Goal: Information Seeking & Learning: Learn about a topic

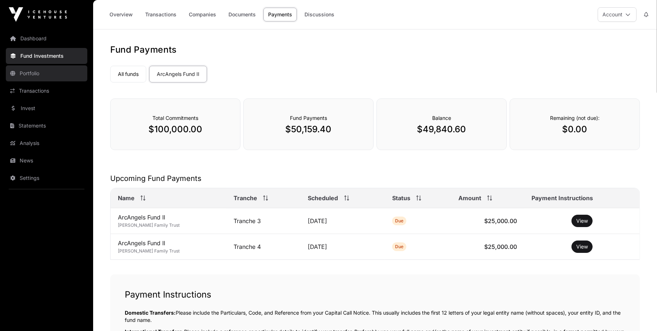
click at [27, 73] on link "Portfolio" at bounding box center [46, 73] width 81 height 16
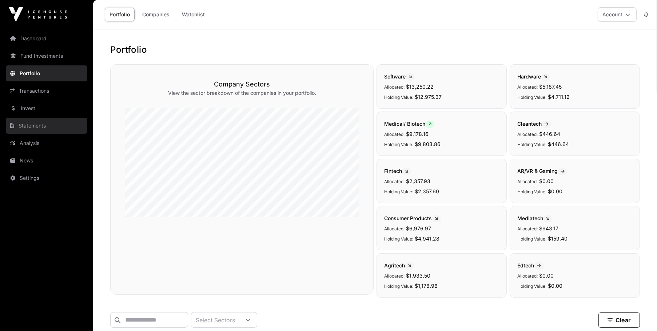
click at [39, 130] on link "Statements" at bounding box center [46, 126] width 81 height 16
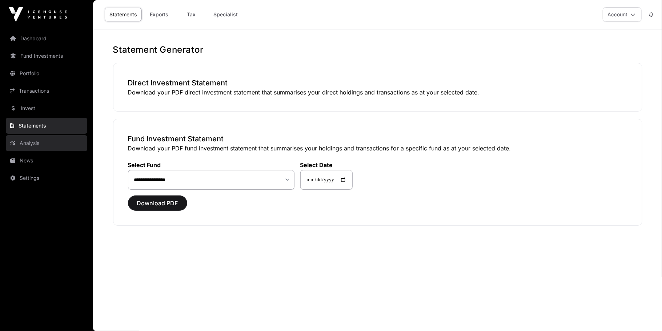
click at [42, 144] on link "Analysis" at bounding box center [46, 143] width 81 height 16
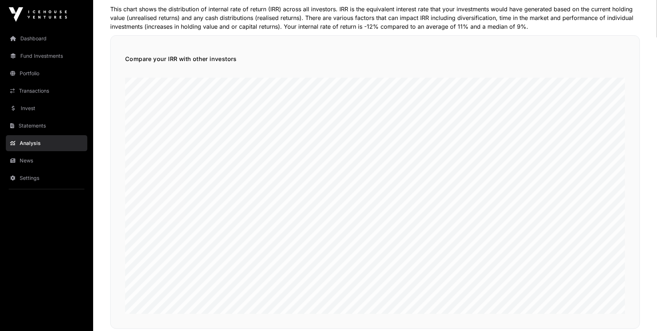
scroll to position [72, 0]
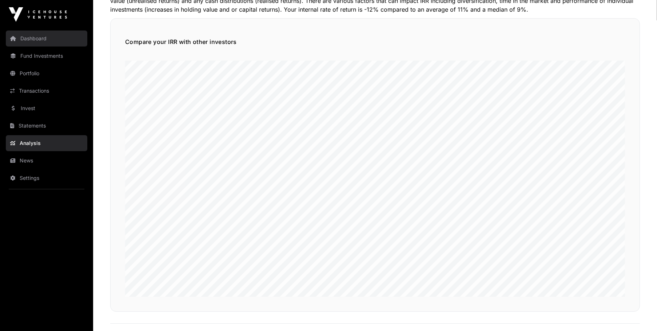
click at [32, 38] on link "Dashboard" at bounding box center [46, 39] width 81 height 16
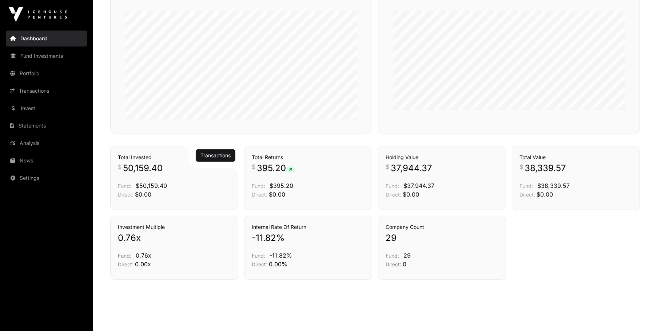
scroll to position [384, 0]
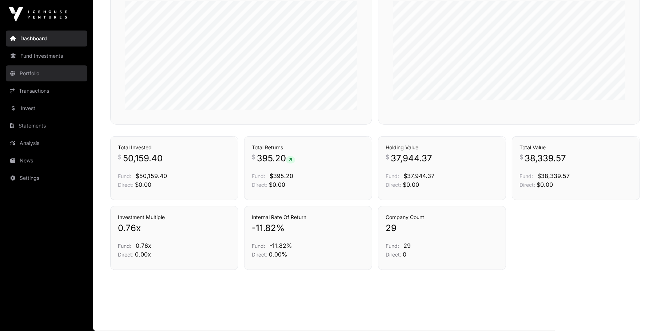
click at [36, 74] on link "Portfolio" at bounding box center [46, 73] width 81 height 16
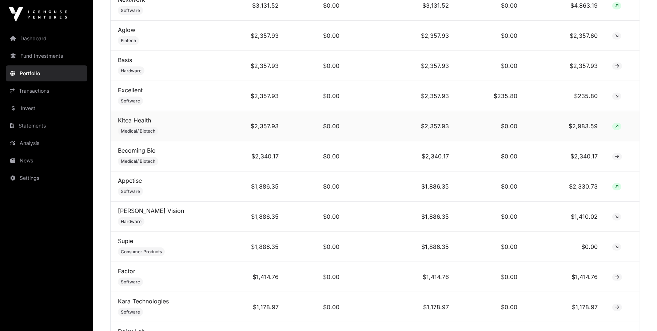
scroll to position [400, 0]
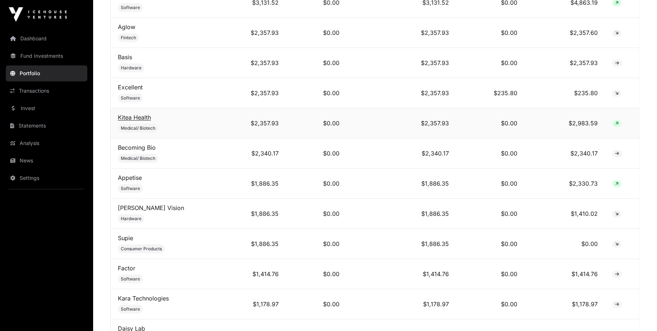
click at [133, 120] on link "Kitea Health" at bounding box center [134, 117] width 33 height 7
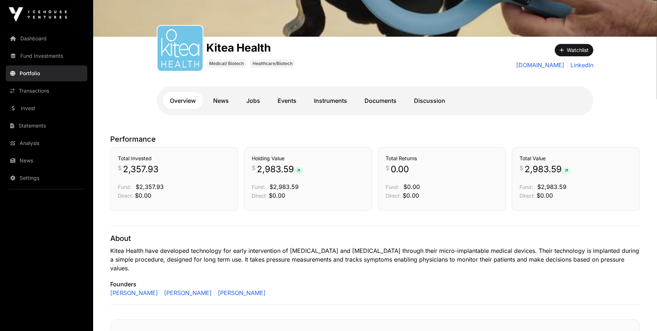
scroll to position [145, 0]
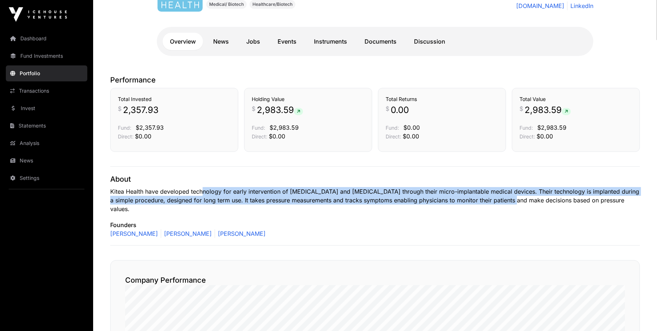
drag, startPoint x: 202, startPoint y: 195, endPoint x: 497, endPoint y: 204, distance: 295.5
click at [497, 204] on p "Kitea Health have developed technology for early intervention of [MEDICAL_DATA]…" at bounding box center [375, 200] width 530 height 26
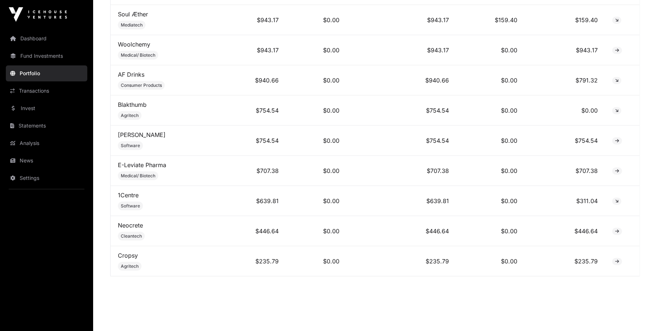
scroll to position [961, 0]
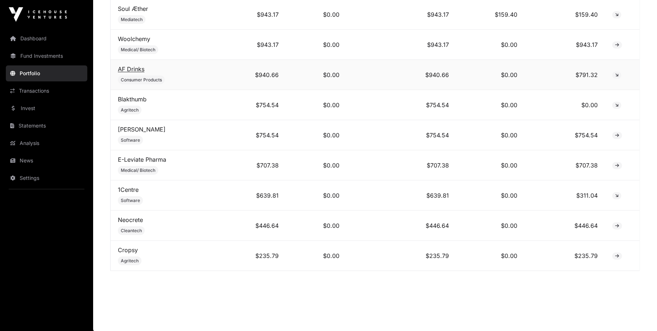
click at [131, 72] on link "AF Drinks" at bounding box center [131, 68] width 27 height 7
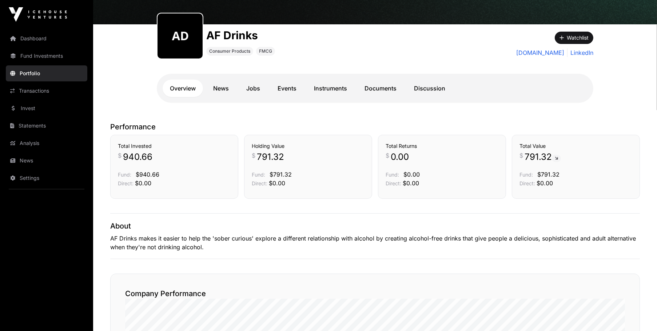
scroll to position [145, 0]
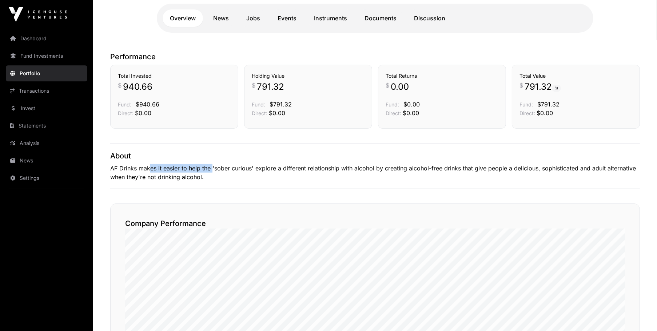
drag, startPoint x: 151, startPoint y: 166, endPoint x: 215, endPoint y: 167, distance: 63.7
click at [215, 167] on p "AF Drinks makes it easier to help the 'sober curious' explore a different relat…" at bounding box center [375, 172] width 530 height 17
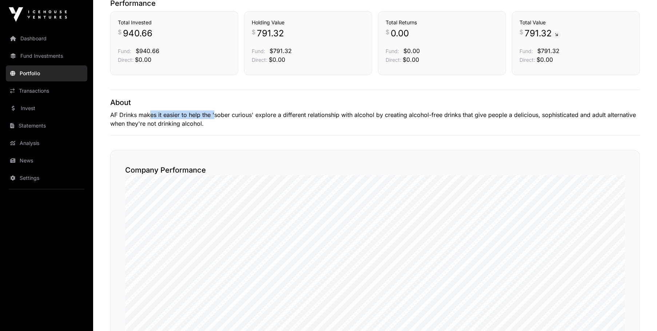
scroll to position [126, 0]
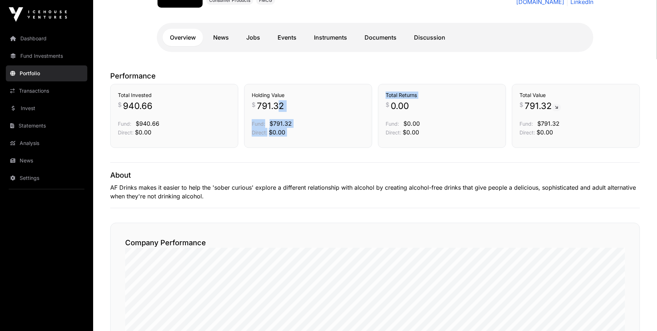
drag, startPoint x: 284, startPoint y: 102, endPoint x: 386, endPoint y: 105, distance: 101.9
click at [386, 105] on div "Total Invested $ 940.66 Fund: $940.66 Direct: $0.00 Holding Value $ 791.32 Fund…" at bounding box center [375, 116] width 530 height 64
drag, startPoint x: 212, startPoint y: 205, endPoint x: 104, endPoint y: 173, distance: 112.4
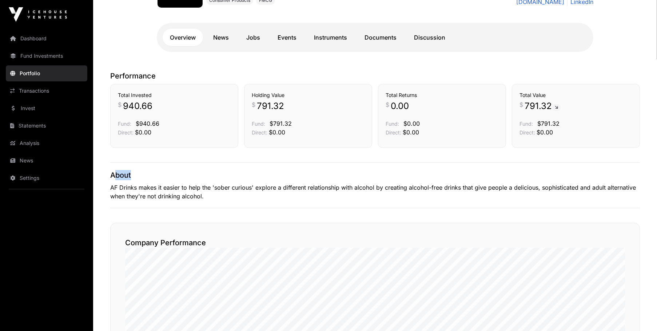
drag, startPoint x: 104, startPoint y: 173, endPoint x: 160, endPoint y: 196, distance: 60.8
click at [160, 196] on p "AF Drinks makes it easier to help the 'sober curious' explore a different relat…" at bounding box center [375, 191] width 530 height 17
click at [161, 67] on main "AF Drinks AF Drinks Consumer Products FMCG Watchlist [DOMAIN_NAME] LinkedIn Ove…" at bounding box center [375, 318] width 564 height 828
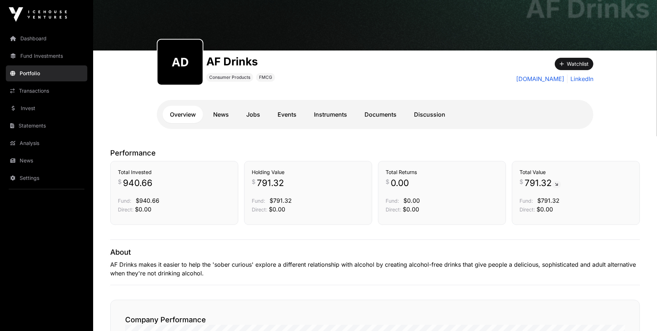
scroll to position [17, 0]
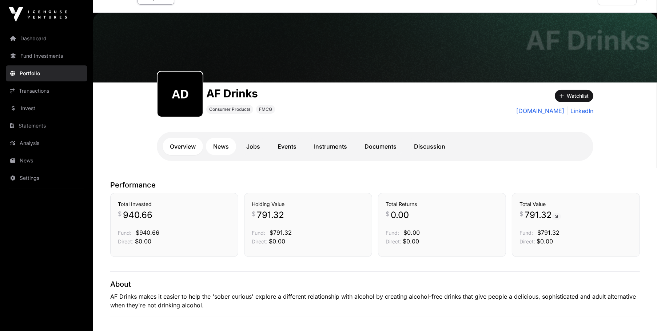
click at [216, 149] on link "News" at bounding box center [221, 146] width 30 height 17
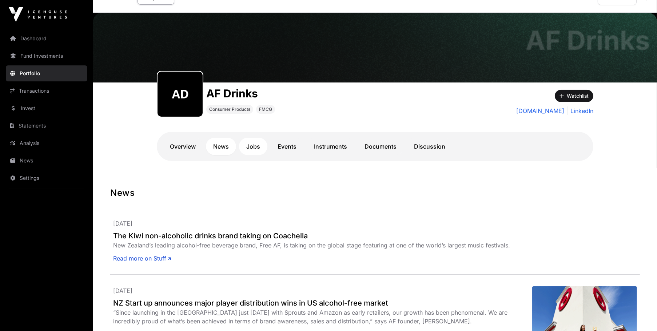
click at [257, 148] on link "Jobs" at bounding box center [253, 146] width 28 height 17
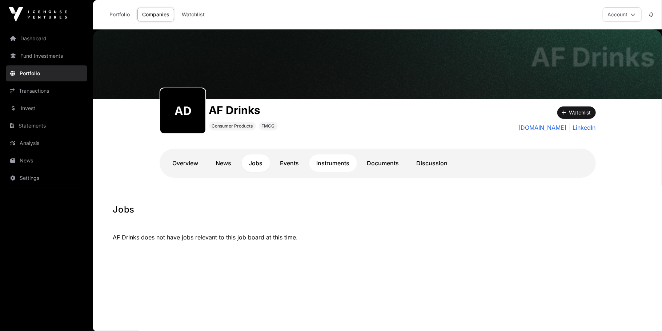
click at [335, 162] on link "Instruments" at bounding box center [333, 163] width 48 height 17
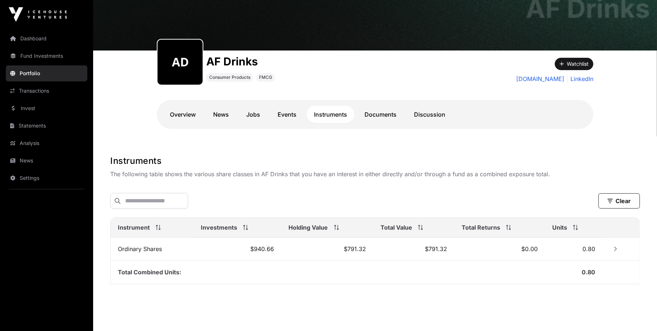
scroll to position [63, 0]
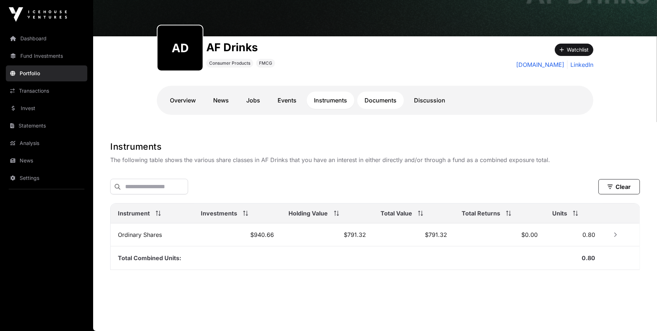
click at [381, 98] on link "Documents" at bounding box center [380, 100] width 47 height 17
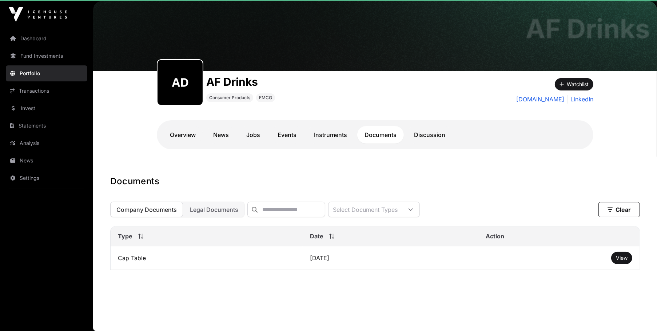
scroll to position [33, 0]
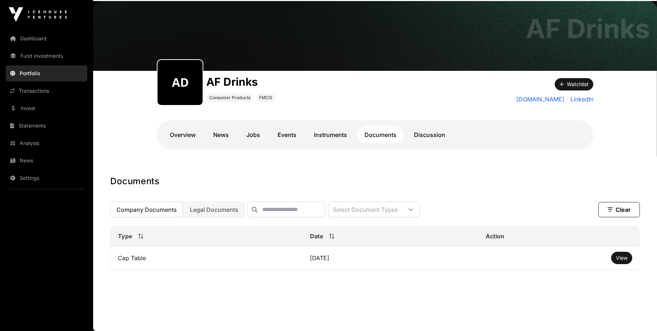
click at [143, 208] on span "Company Documents" at bounding box center [146, 209] width 60 height 7
click at [214, 206] on span "Legal Documents" at bounding box center [214, 209] width 48 height 7
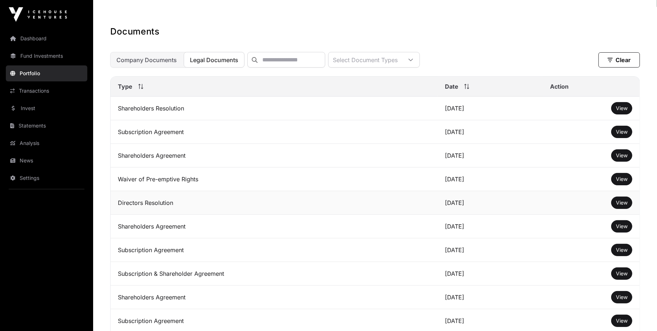
scroll to position [179, 0]
click at [626, 135] on span "View" at bounding box center [622, 131] width 12 height 6
click at [211, 119] on td "Shareholders Resolution" at bounding box center [274, 108] width 327 height 24
click at [622, 107] on button "View" at bounding box center [621, 108] width 21 height 12
click at [622, 111] on span "View" at bounding box center [622, 108] width 12 height 6
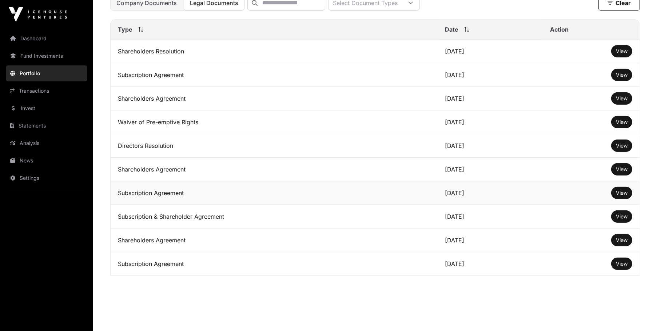
scroll to position [245, 0]
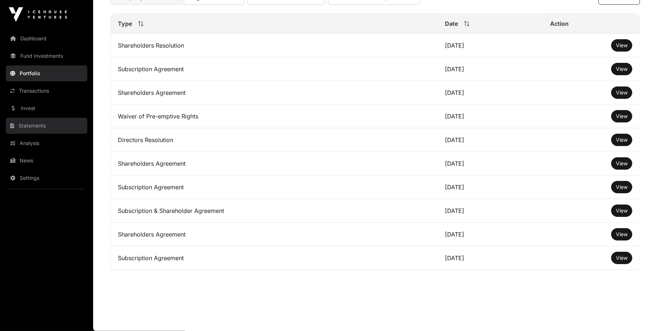
click at [29, 131] on link "Statements" at bounding box center [46, 126] width 81 height 16
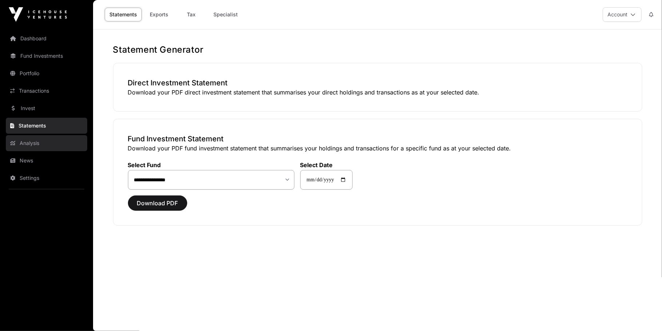
click at [32, 143] on link "Analysis" at bounding box center [46, 143] width 81 height 16
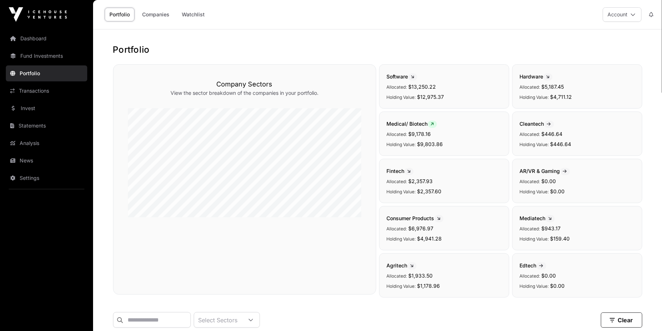
click at [38, 75] on link "Portfolio" at bounding box center [46, 73] width 81 height 16
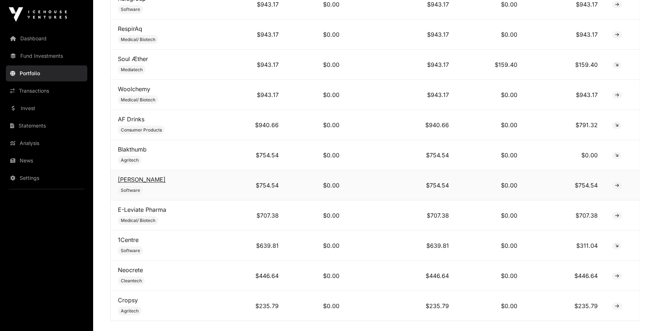
scroll to position [888, 0]
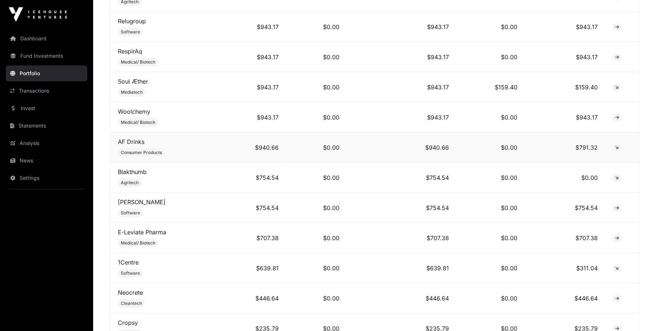
click at [137, 138] on td "AF Drinks Consumer Products" at bounding box center [168, 148] width 115 height 30
click at [136, 141] on link "AF Drinks" at bounding box center [131, 141] width 27 height 7
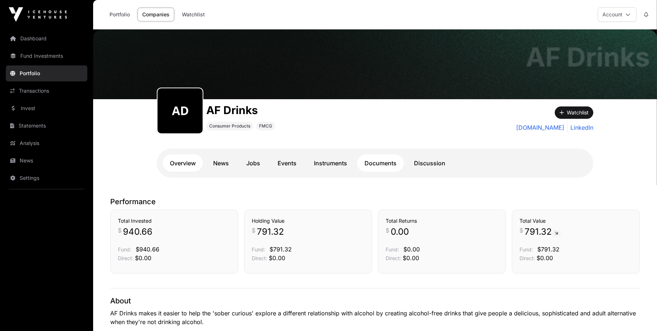
click at [385, 164] on link "Documents" at bounding box center [380, 163] width 47 height 17
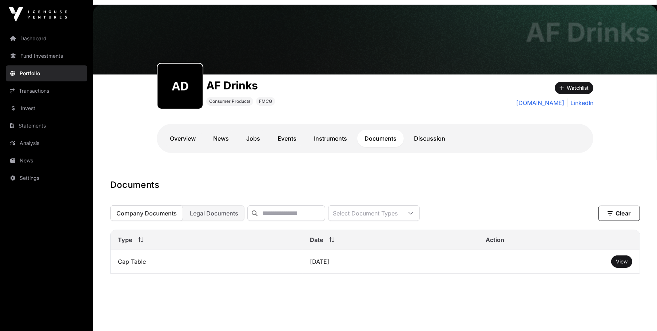
scroll to position [33, 0]
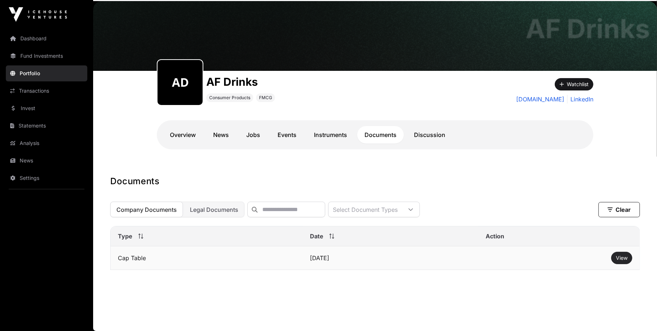
click at [624, 258] on span "View" at bounding box center [622, 258] width 12 height 6
click at [215, 207] on span "Legal Documents" at bounding box center [214, 209] width 48 height 7
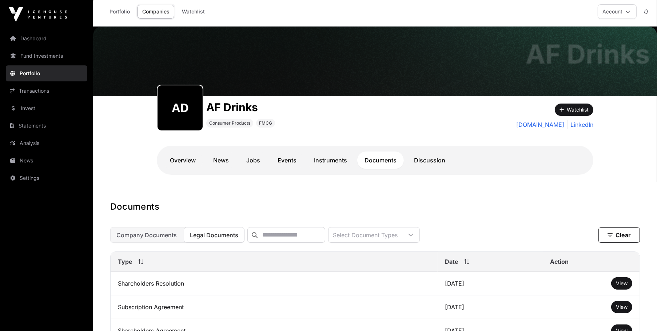
scroll to position [0, 0]
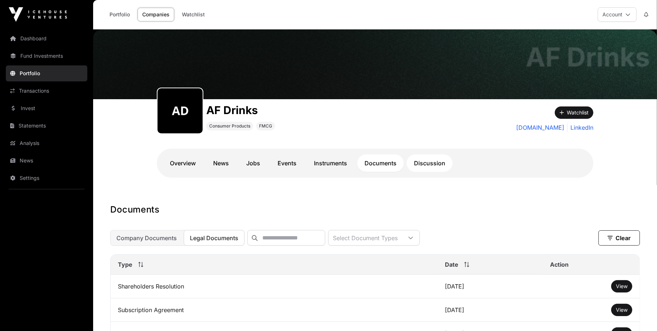
click at [432, 166] on link "Discussion" at bounding box center [430, 163] width 46 height 17
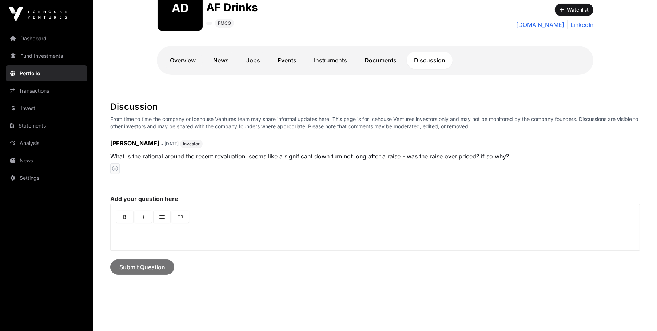
scroll to position [27, 0]
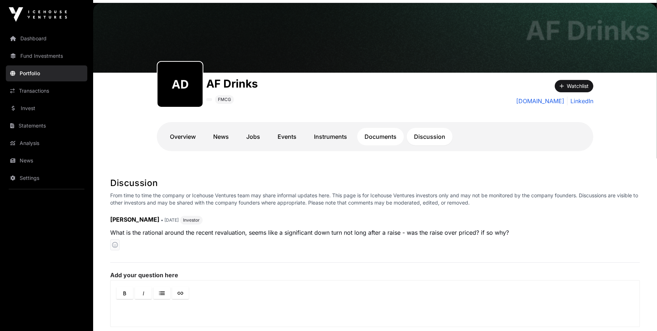
click at [379, 134] on link "Documents" at bounding box center [380, 136] width 47 height 17
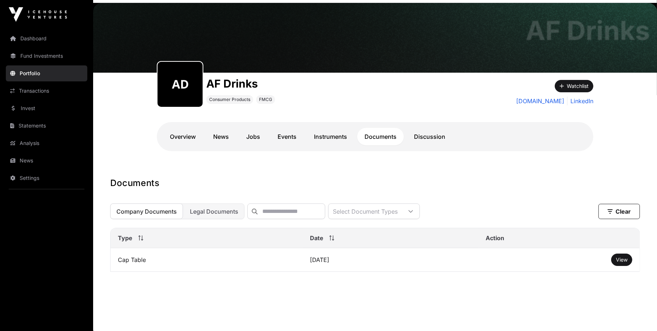
click at [327, 137] on link "Instruments" at bounding box center [331, 136] width 48 height 17
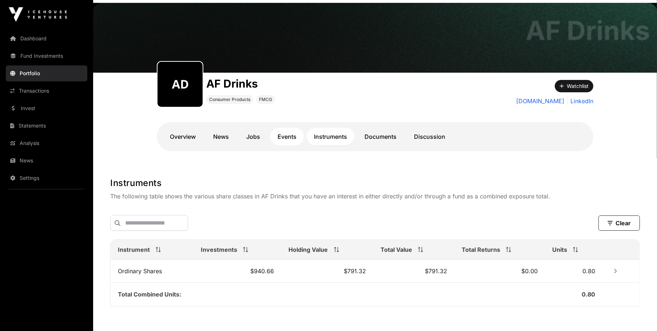
click at [282, 139] on link "Events" at bounding box center [286, 136] width 33 height 17
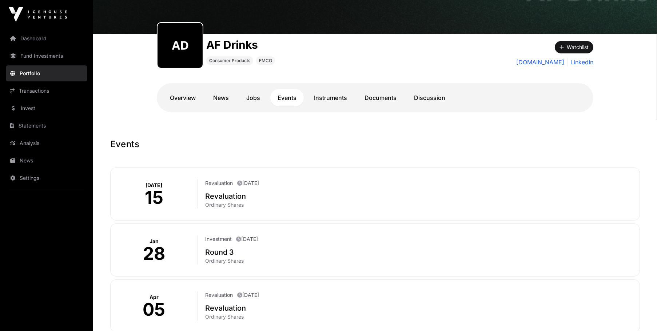
scroll to position [99, 0]
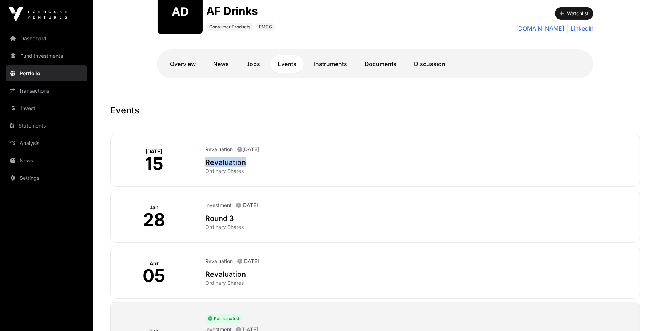
drag, startPoint x: 207, startPoint y: 162, endPoint x: 245, endPoint y: 166, distance: 38.4
click at [245, 166] on h2 "Revaluation" at bounding box center [419, 162] width 428 height 10
drag, startPoint x: 209, startPoint y: 220, endPoint x: 233, endPoint y: 225, distance: 25.3
click at [233, 225] on div "Investment [DATE] Round 3 Ordinary Shares" at bounding box center [416, 216] width 436 height 29
drag, startPoint x: 233, startPoint y: 225, endPoint x: 240, endPoint y: 228, distance: 7.0
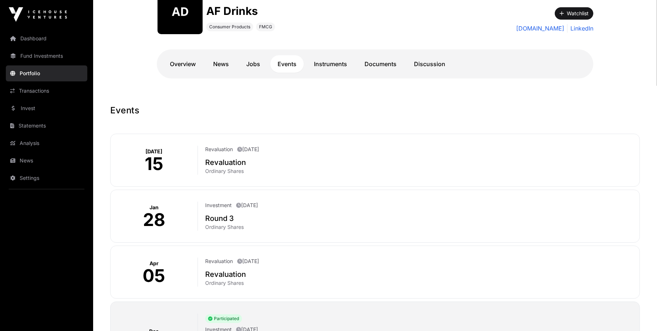
click at [240, 228] on p "Ordinary Shares" at bounding box center [419, 227] width 428 height 7
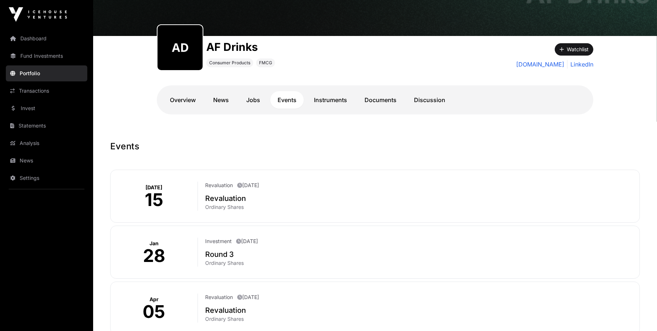
scroll to position [63, 0]
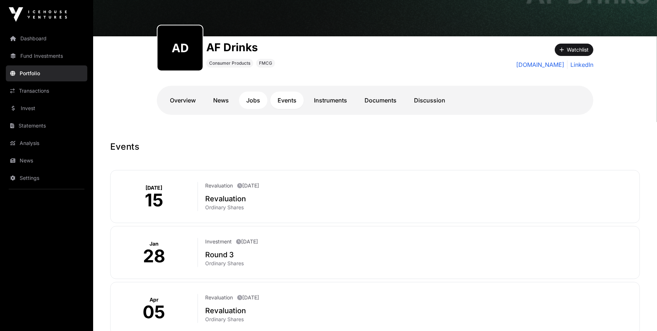
click at [255, 101] on link "Jobs" at bounding box center [253, 100] width 28 height 17
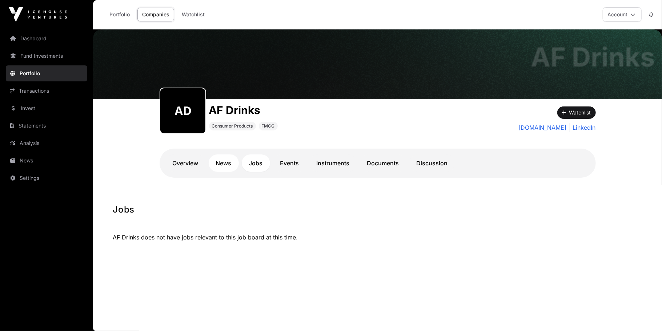
click at [224, 166] on link "News" at bounding box center [224, 163] width 30 height 17
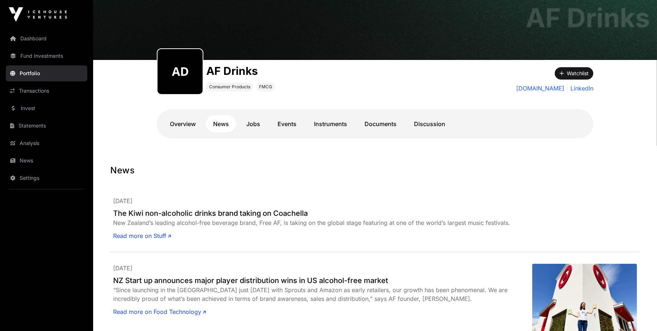
scroll to position [36, 0]
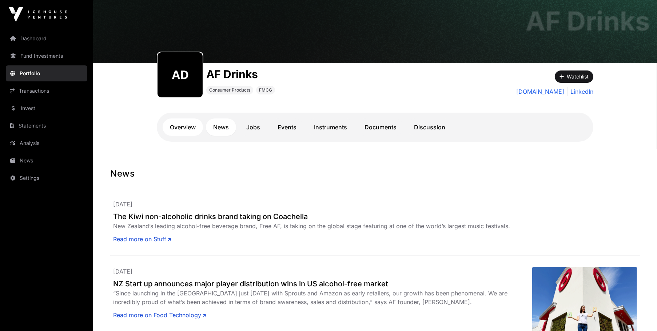
click at [185, 125] on link "Overview" at bounding box center [183, 127] width 40 height 17
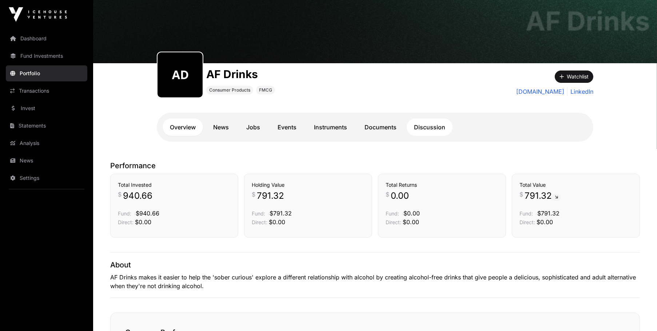
click at [436, 124] on link "Discussion" at bounding box center [430, 127] width 46 height 17
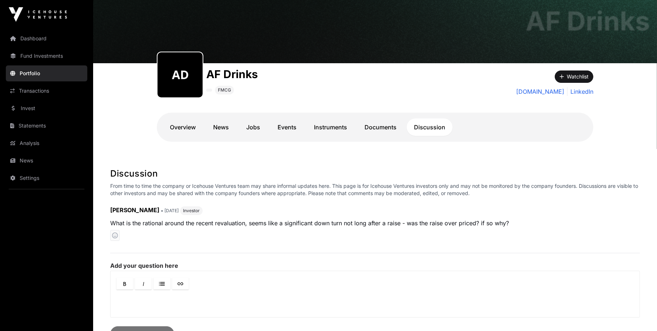
click at [31, 71] on link "Portfolio" at bounding box center [46, 73] width 81 height 16
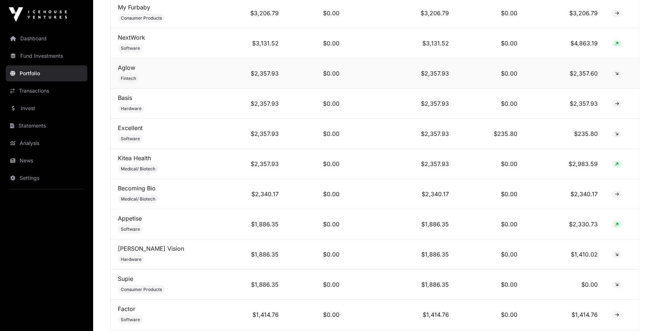
scroll to position [291, 0]
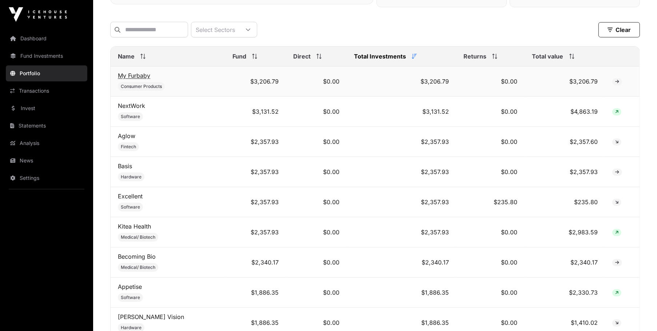
click at [144, 79] on link "My Furbaby" at bounding box center [134, 75] width 32 height 7
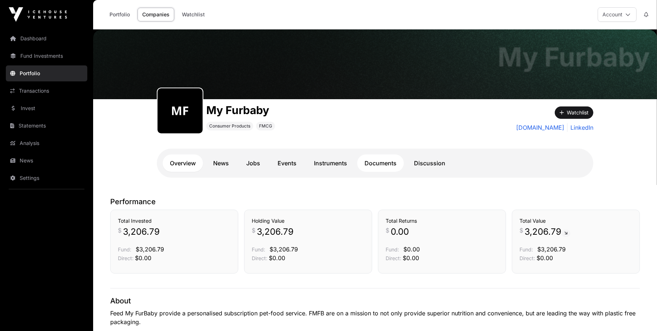
click at [374, 164] on link "Documents" at bounding box center [380, 163] width 47 height 17
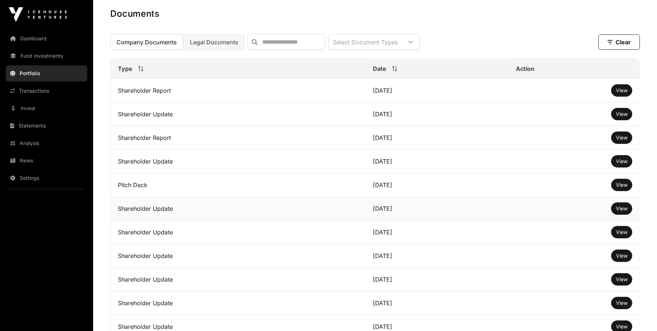
scroll to position [218, 0]
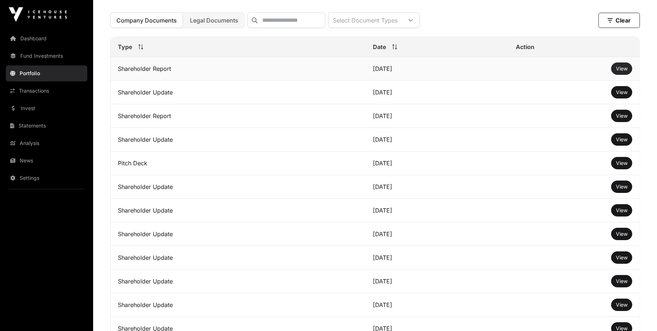
click at [623, 72] on span "View" at bounding box center [622, 68] width 12 height 6
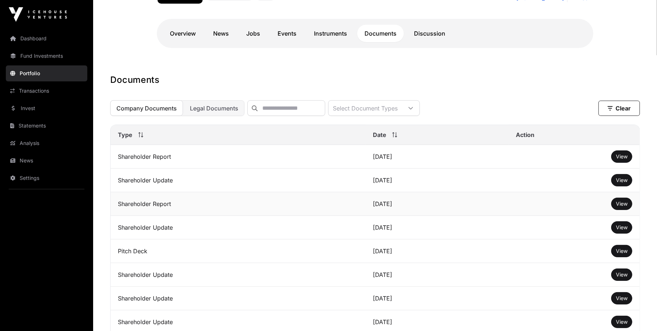
scroll to position [72, 0]
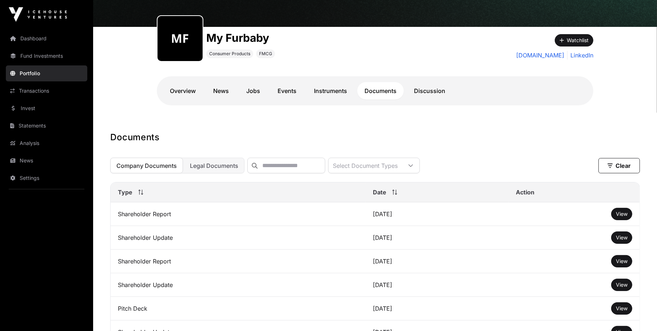
click at [28, 74] on link "Portfolio" at bounding box center [46, 73] width 81 height 16
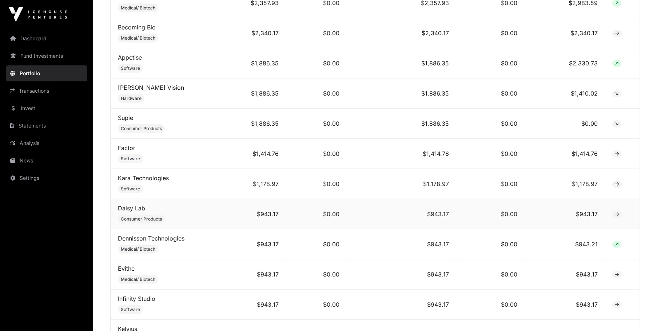
scroll to position [545, 0]
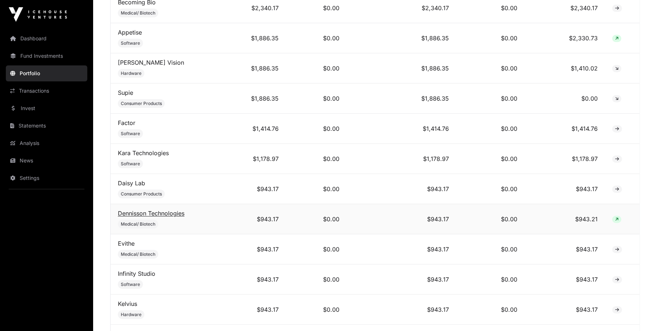
click at [151, 217] on link "Dennisson Technologies" at bounding box center [151, 213] width 67 height 7
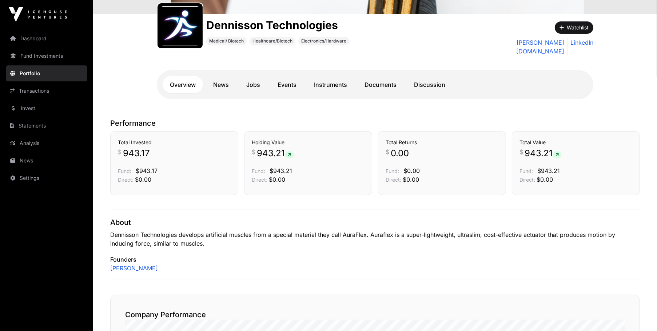
scroll to position [109, 0]
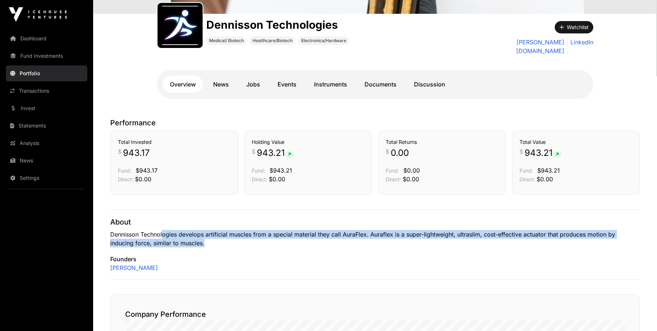
drag, startPoint x: 168, startPoint y: 226, endPoint x: 232, endPoint y: 237, distance: 64.3
click at [232, 237] on p "Dennisson Technologies develops artificial muscles from a special material they…" at bounding box center [375, 238] width 530 height 17
click at [233, 236] on p "Dennisson Technologies develops artificial muscles from a special material they…" at bounding box center [375, 238] width 530 height 17
drag, startPoint x: 227, startPoint y: 236, endPoint x: 193, endPoint y: 230, distance: 34.3
click at [193, 230] on p "Dennisson Technologies develops artificial muscles from a special material they…" at bounding box center [375, 238] width 530 height 17
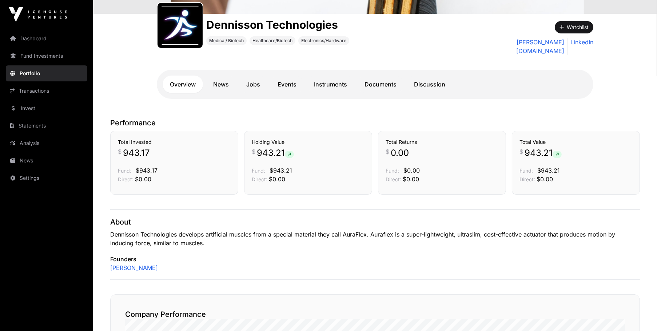
click at [161, 230] on p "Dennisson Technologies develops artificial muscles from a special material they…" at bounding box center [375, 238] width 530 height 17
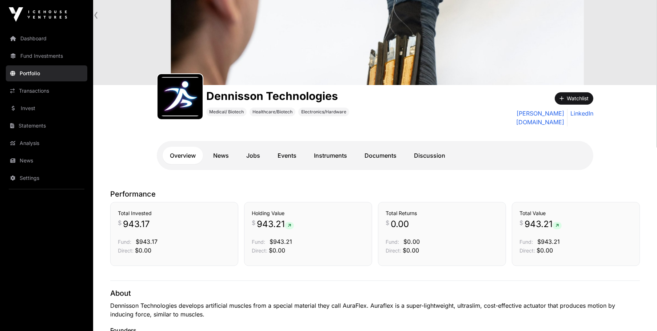
scroll to position [36, 0]
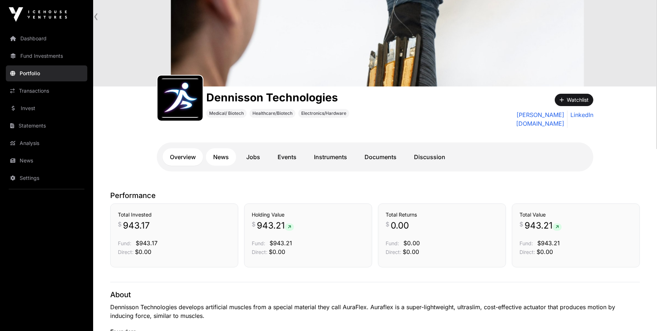
click at [225, 154] on link "News" at bounding box center [221, 156] width 30 height 17
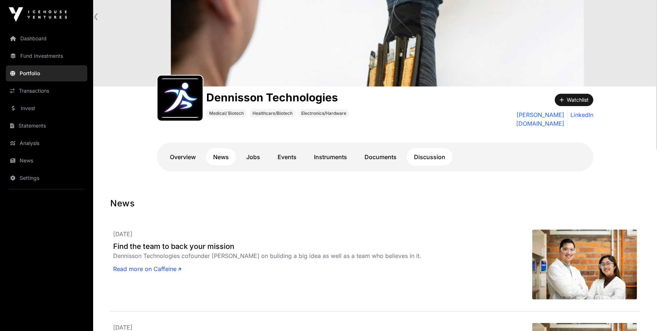
click at [428, 150] on link "Discussion" at bounding box center [430, 156] width 46 height 17
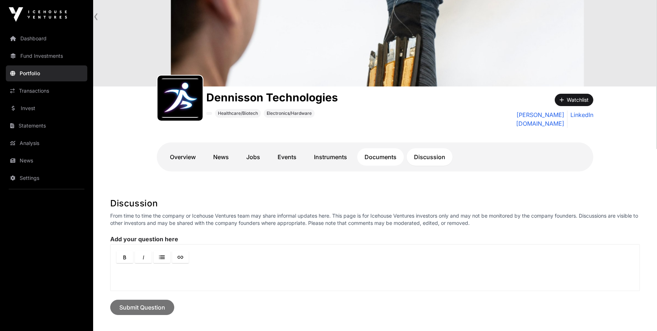
click at [394, 151] on link "Documents" at bounding box center [380, 156] width 47 height 17
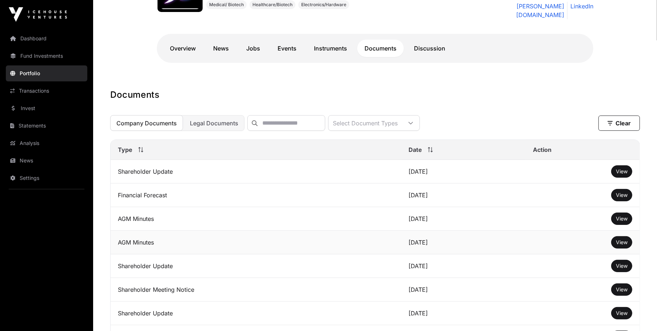
scroll to position [145, 0]
click at [615, 169] on button "View" at bounding box center [621, 171] width 21 height 12
click at [618, 170] on span "View" at bounding box center [622, 171] width 12 height 6
click at [34, 75] on link "Portfolio" at bounding box center [46, 73] width 81 height 16
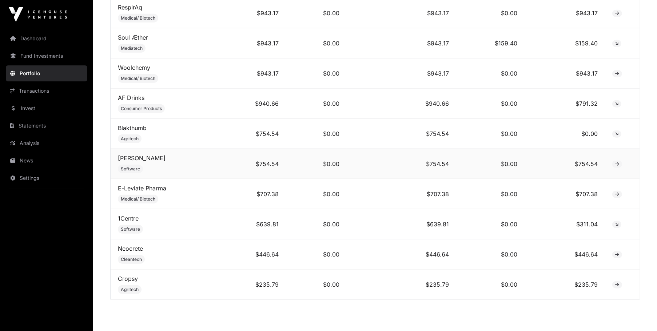
scroll to position [925, 0]
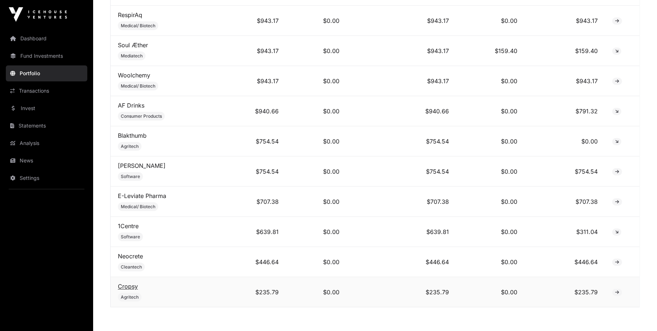
click at [131, 288] on link "Cropsy" at bounding box center [128, 286] width 20 height 7
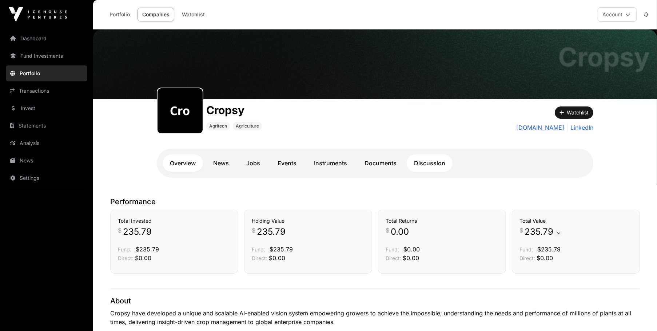
click at [427, 165] on link "Discussion" at bounding box center [430, 163] width 46 height 17
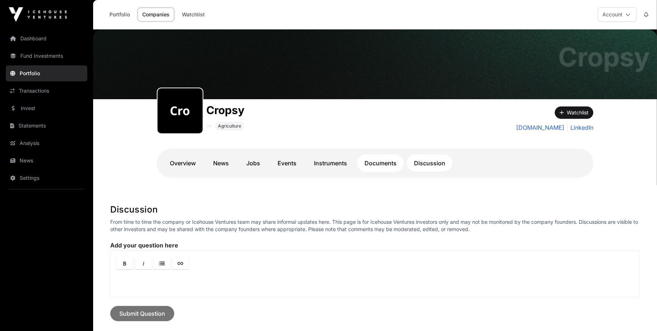
click at [383, 161] on link "Documents" at bounding box center [380, 163] width 47 height 17
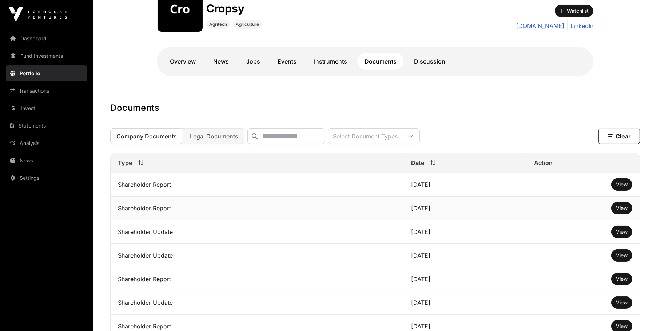
scroll to position [109, 0]
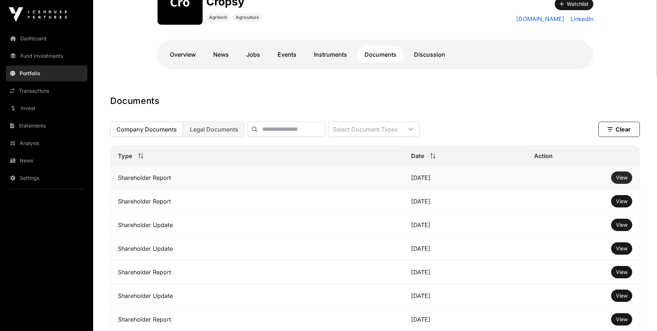
click at [626, 181] on span "View" at bounding box center [622, 178] width 12 height 6
click at [36, 73] on link "Portfolio" at bounding box center [46, 73] width 81 height 16
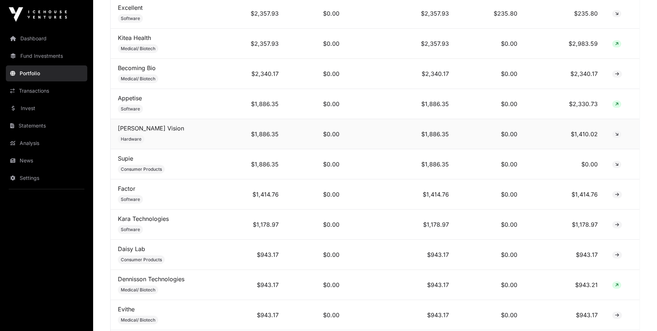
scroll to position [509, 0]
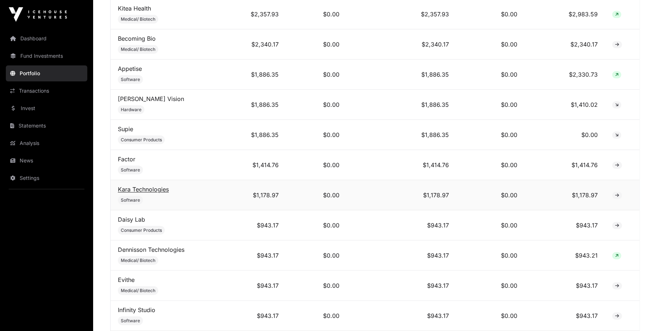
click at [132, 190] on link "Kara Technologies" at bounding box center [143, 189] width 51 height 7
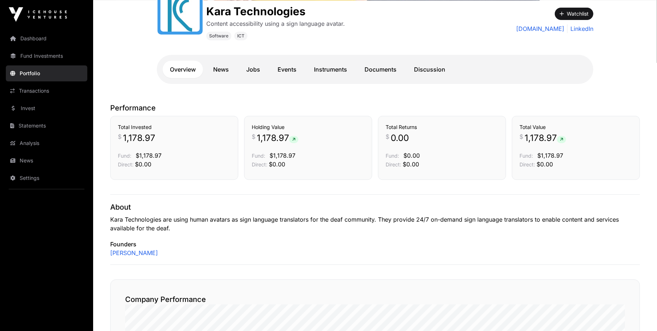
scroll to position [218, 0]
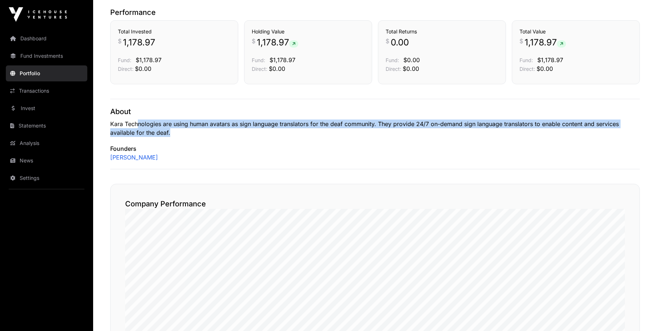
drag, startPoint x: 137, startPoint y: 127, endPoint x: 196, endPoint y: 128, distance: 58.9
click at [196, 128] on p "Kara Technologies are using human avatars as sign language translators for the …" at bounding box center [375, 128] width 530 height 17
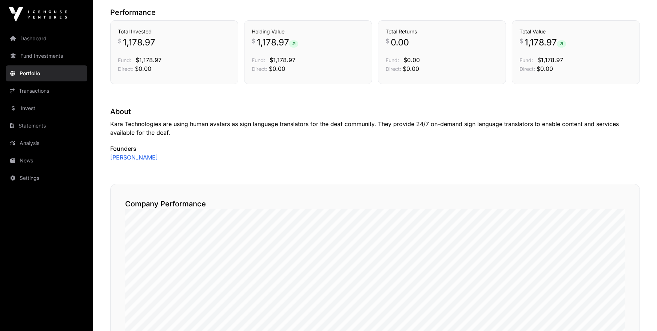
click at [297, 145] on p "Founders" at bounding box center [375, 148] width 530 height 9
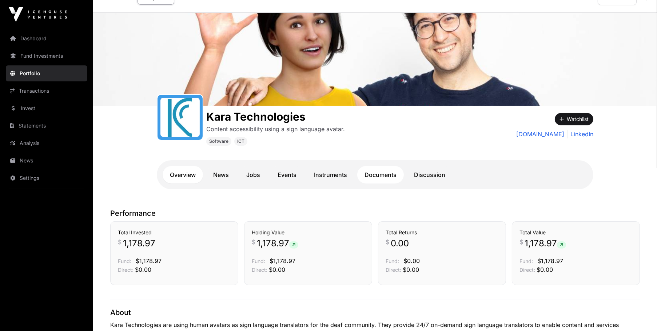
scroll to position [0, 0]
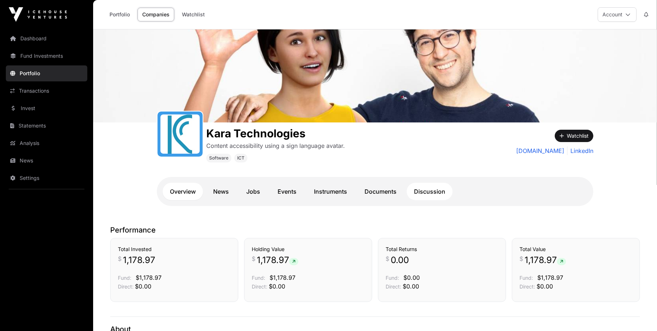
click at [424, 192] on link "Discussion" at bounding box center [430, 191] width 46 height 17
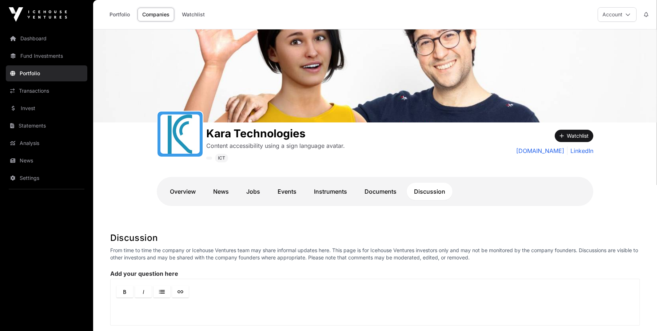
scroll to position [108, 0]
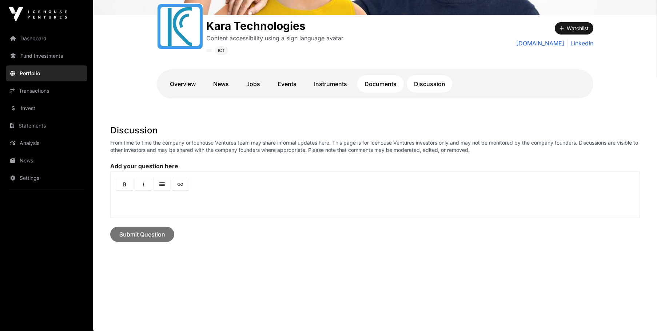
click at [380, 84] on link "Documents" at bounding box center [380, 83] width 47 height 17
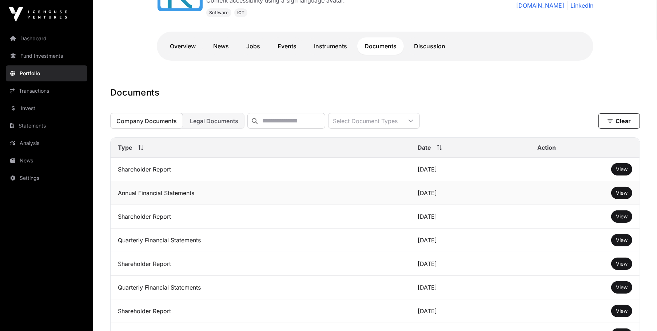
scroll to position [231, 0]
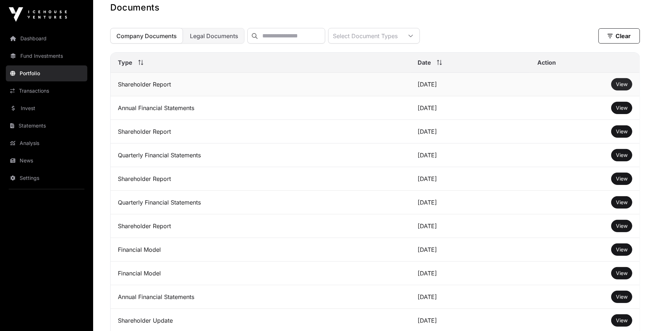
click at [621, 87] on span "View" at bounding box center [622, 84] width 12 height 6
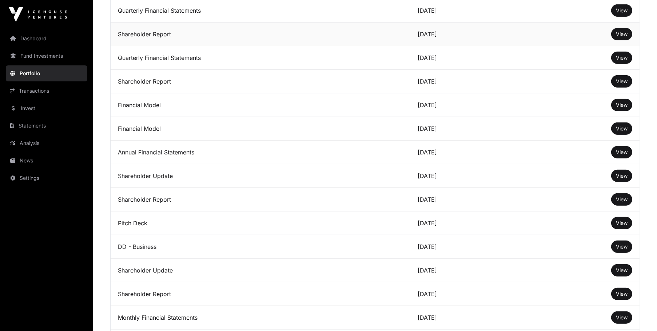
scroll to position [376, 0]
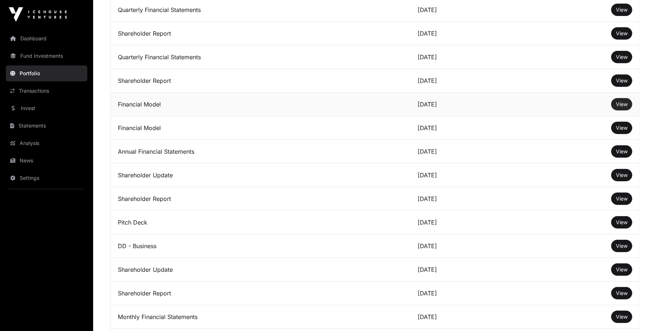
click at [620, 107] on span "View" at bounding box center [622, 104] width 12 height 6
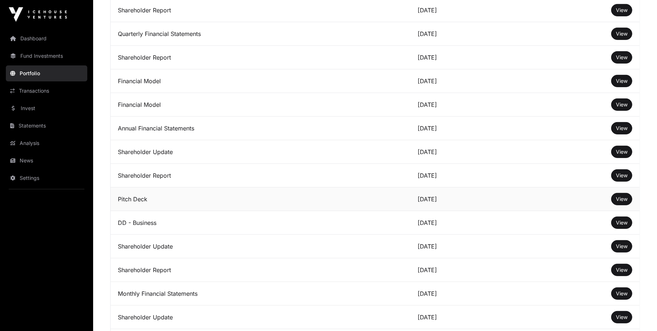
scroll to position [412, 0]
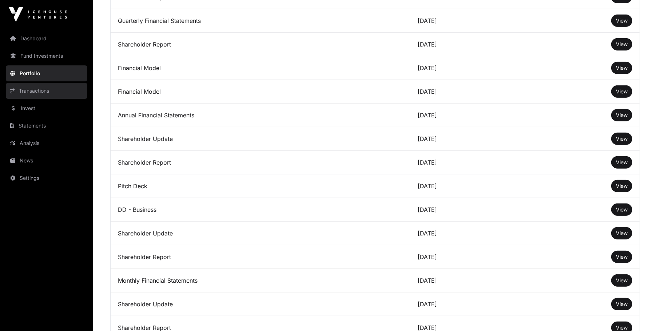
click at [37, 88] on link "Transactions" at bounding box center [46, 91] width 81 height 16
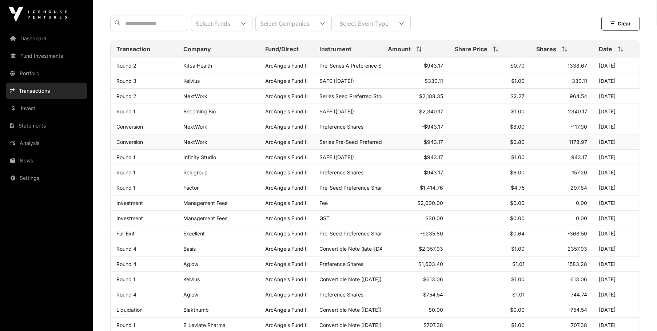
scroll to position [72, 0]
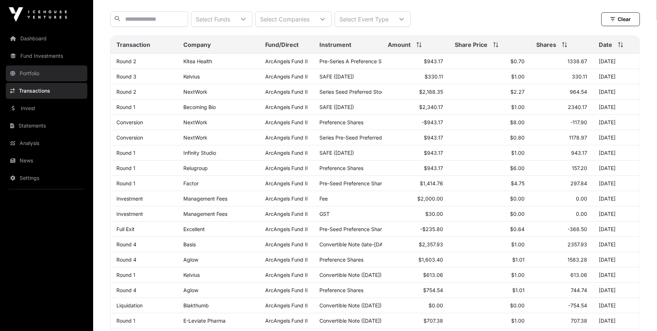
click at [40, 67] on link "Portfolio" at bounding box center [46, 73] width 81 height 16
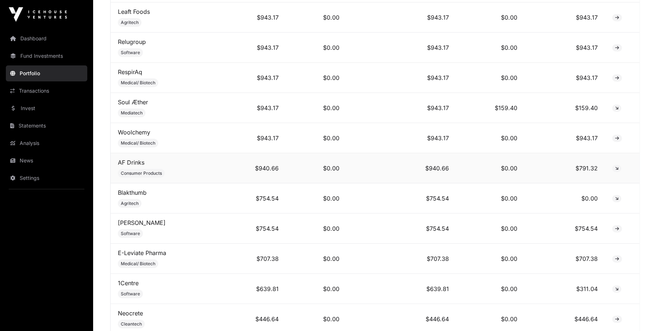
scroll to position [872, 0]
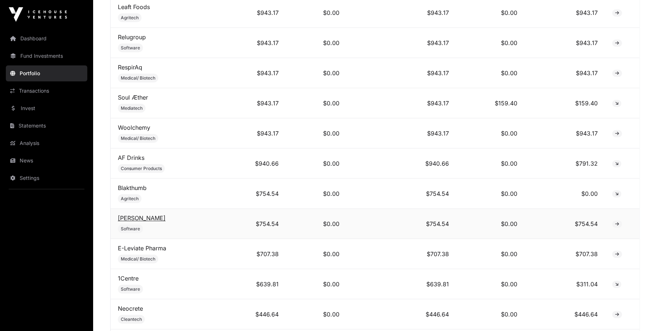
click at [132, 218] on link "[PERSON_NAME]" at bounding box center [142, 218] width 48 height 7
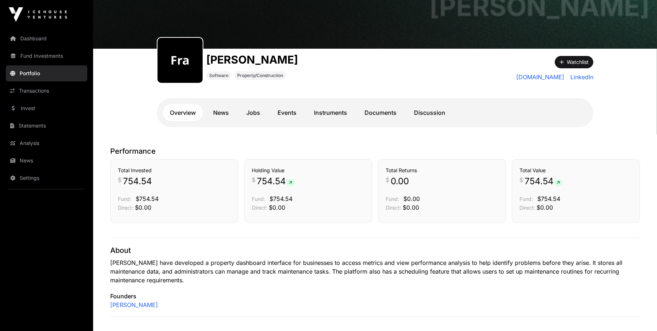
scroll to position [109, 0]
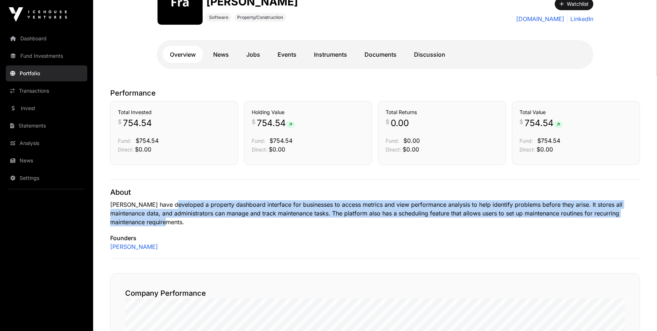
drag, startPoint x: 168, startPoint y: 203, endPoint x: 272, endPoint y: 221, distance: 105.5
click at [272, 221] on p "[PERSON_NAME] have developed a property dashboard interface for businesses to a…" at bounding box center [375, 213] width 530 height 26
drag, startPoint x: 273, startPoint y: 220, endPoint x: 169, endPoint y: 205, distance: 105.7
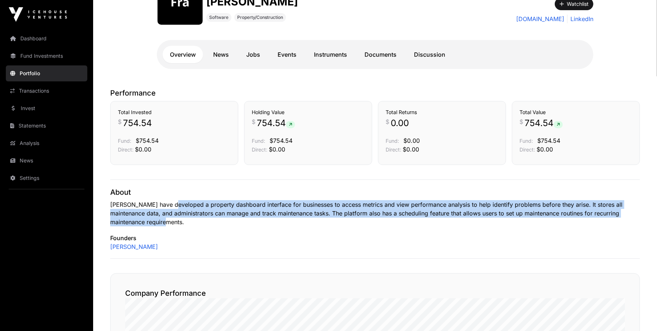
click at [169, 205] on p "[PERSON_NAME] have developed a property dashboard interface for businesses to a…" at bounding box center [375, 213] width 530 height 26
click at [136, 215] on p "[PERSON_NAME] have developed a property dashboard interface for businesses to a…" at bounding box center [375, 213] width 530 height 26
drag, startPoint x: 128, startPoint y: 207, endPoint x: 176, endPoint y: 224, distance: 50.8
click at [176, 224] on p "[PERSON_NAME] have developed a property dashboard interface for businesses to a…" at bounding box center [375, 213] width 530 height 26
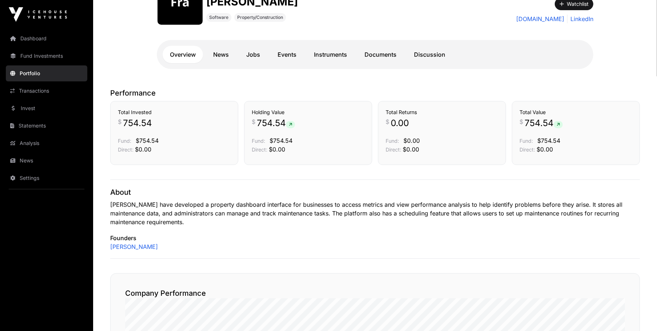
drag, startPoint x: 193, startPoint y: 228, endPoint x: 200, endPoint y: 229, distance: 6.2
click at [195, 228] on div "About [PERSON_NAME] have developed a property dashboard interface for businesse…" at bounding box center [375, 219] width 530 height 79
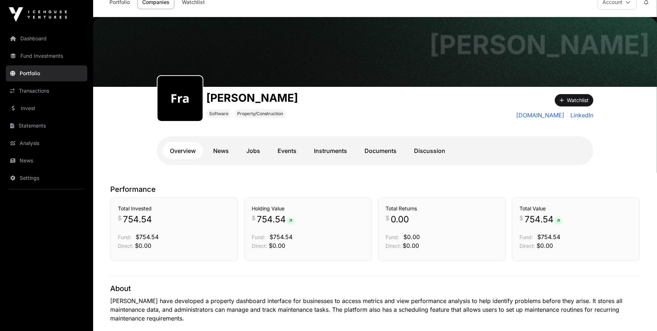
scroll to position [0, 0]
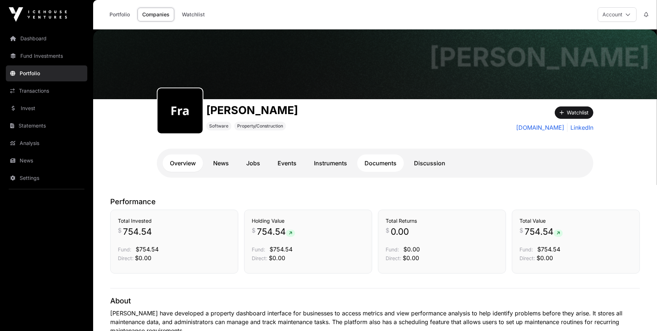
click at [393, 165] on link "Documents" at bounding box center [380, 163] width 47 height 17
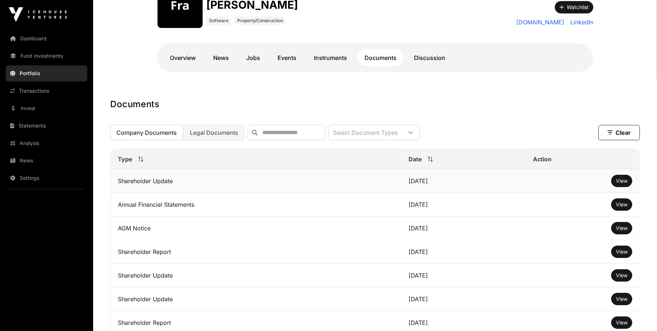
scroll to position [109, 0]
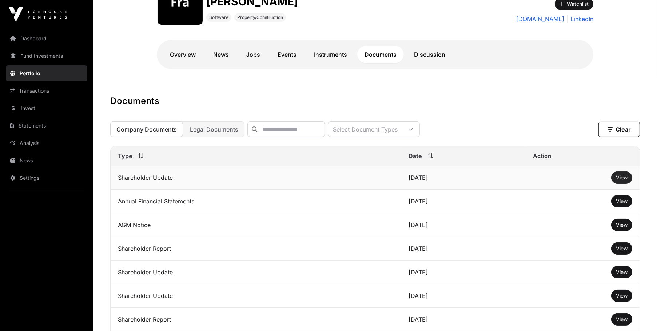
click at [622, 181] on span "View" at bounding box center [622, 178] width 12 height 6
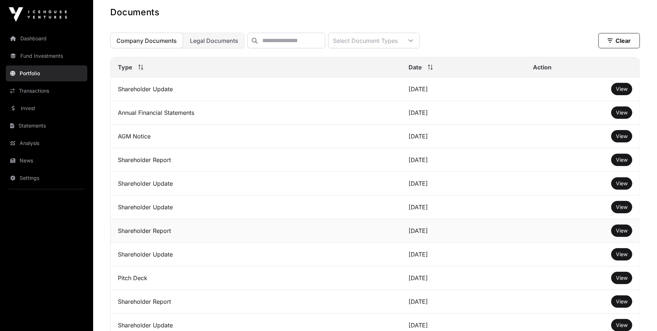
scroll to position [291, 0]
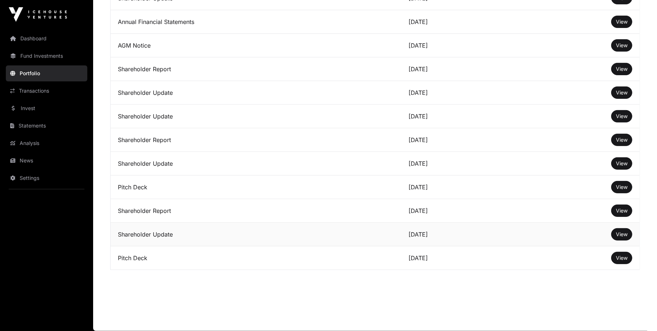
click at [148, 236] on td "Shareholder Update" at bounding box center [256, 235] width 291 height 24
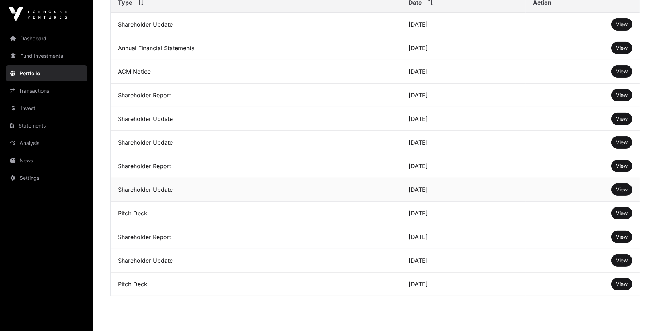
scroll to position [254, 0]
